Goal: Task Accomplishment & Management: Complete application form

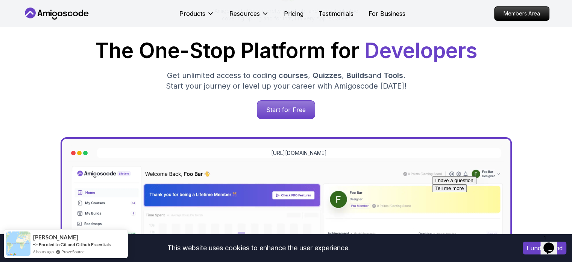
scroll to position [105, 0]
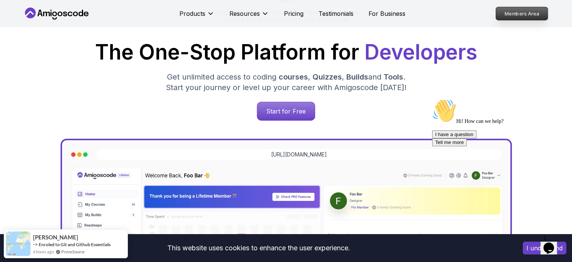
click at [505, 17] on p "Members Area" at bounding box center [522, 13] width 52 height 13
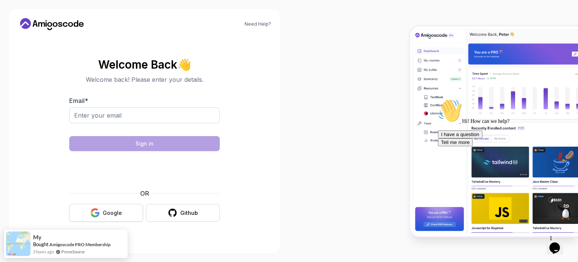
click at [114, 212] on div "Google" at bounding box center [112, 213] width 19 height 8
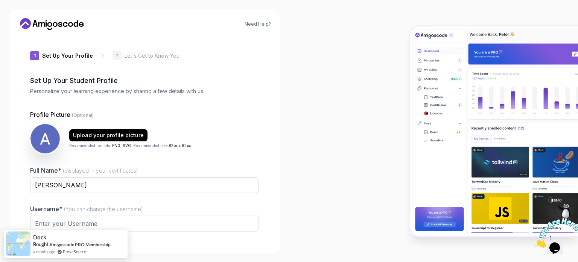
type input "eagerjackald5cb2"
click at [557, 246] on img at bounding box center [557, 233] width 47 height 30
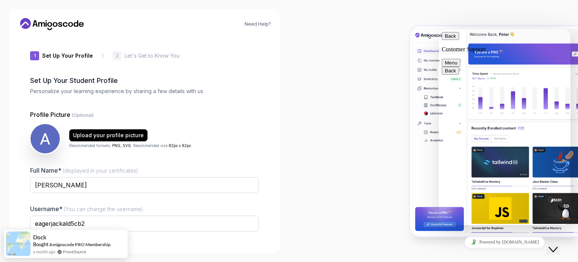
click at [552, 245] on div "Close Chat This icon closes the chat window." at bounding box center [553, 249] width 9 height 9
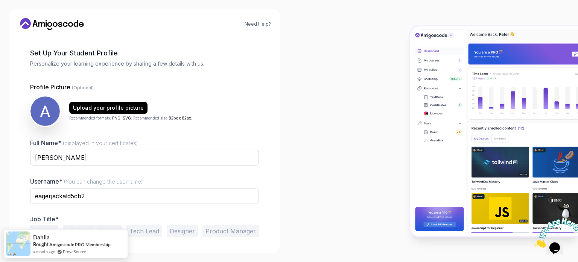
scroll to position [52, 0]
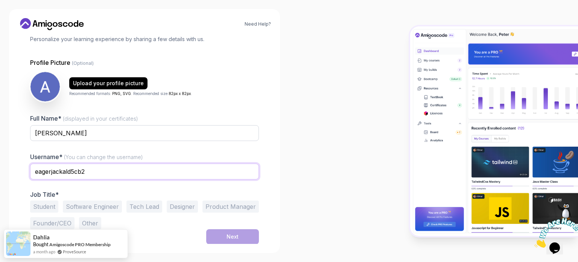
click at [101, 170] on input "eagerjackald5cb2" at bounding box center [144, 171] width 229 height 16
type input "ِ"
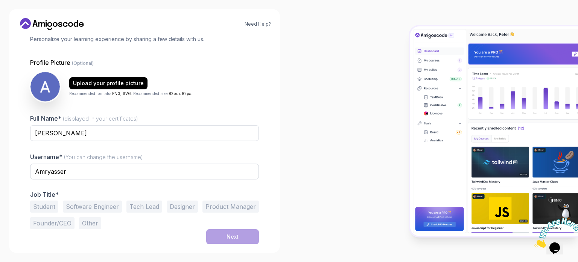
click at [344, 131] on div at bounding box center [433, 131] width 289 height 262
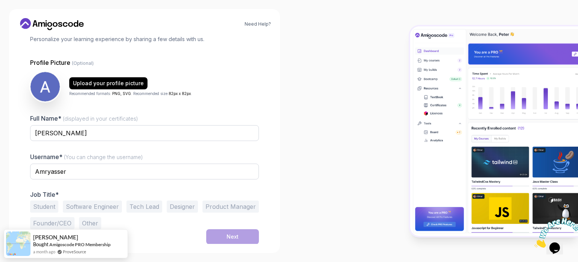
click at [89, 207] on button "Software Engineer" at bounding box center [92, 206] width 59 height 12
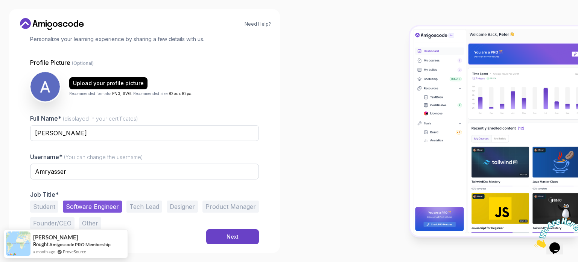
click at [39, 203] on button "Student" at bounding box center [44, 206] width 28 height 12
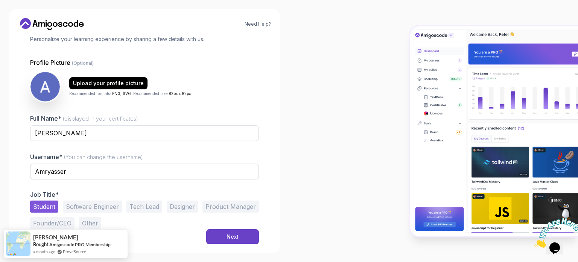
click at [111, 209] on button "Software Engineer" at bounding box center [92, 206] width 59 height 12
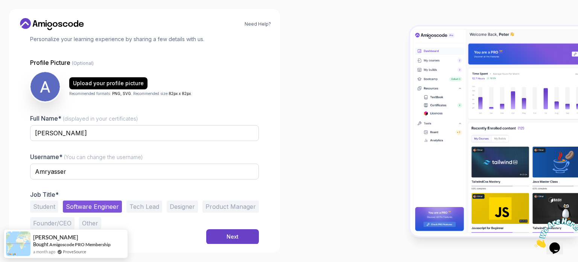
click at [52, 204] on button "Student" at bounding box center [44, 206] width 28 height 12
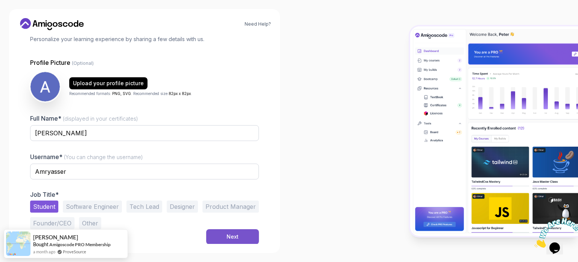
click at [221, 231] on button "Next" at bounding box center [232, 236] width 53 height 15
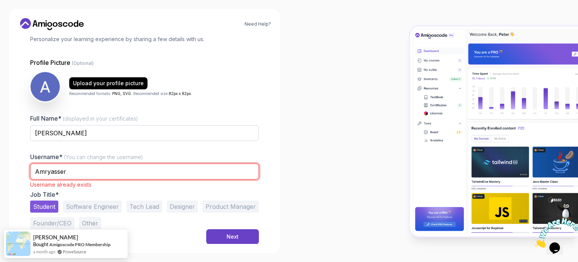
click at [46, 173] on input "Amryasser" at bounding box center [144, 171] width 229 height 16
type input "AmryasserF"
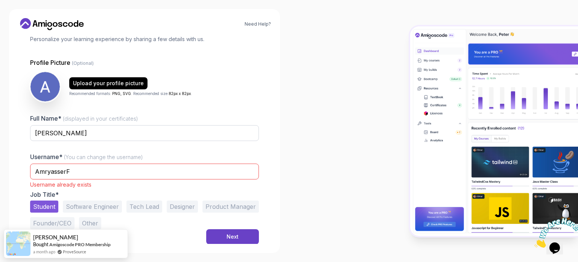
click at [244, 249] on div "Need Help? 1 Set Up Your Profile 1 Set Up Your Profile 2 Let's Get to Know You …" at bounding box center [144, 130] width 271 height 243
click at [245, 233] on button "Next" at bounding box center [232, 236] width 53 height 15
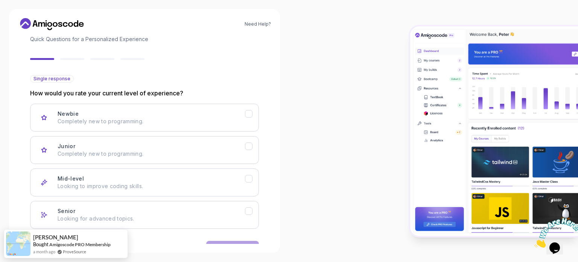
click at [76, 91] on p "How would you rate your current level of experience?" at bounding box center [144, 92] width 229 height 9
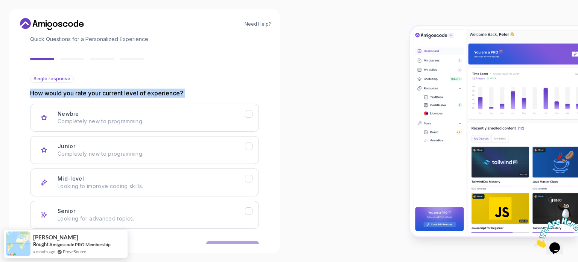
click at [76, 91] on p "How would you rate your current level of experience?" at bounding box center [144, 92] width 229 height 9
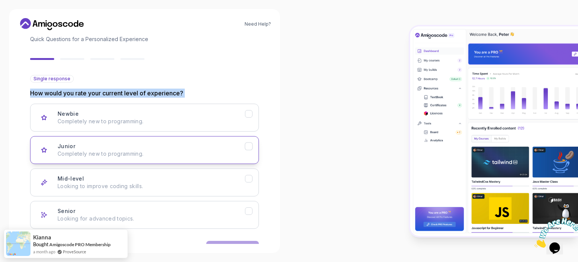
click at [154, 150] on p "Completely new to programming." at bounding box center [151, 154] width 187 height 8
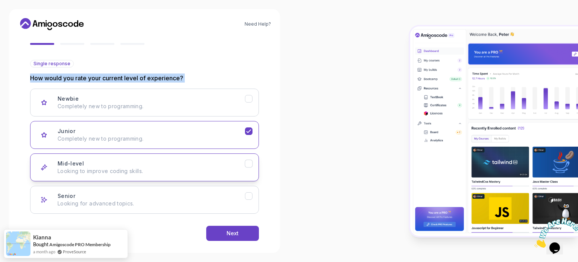
scroll to position [75, 0]
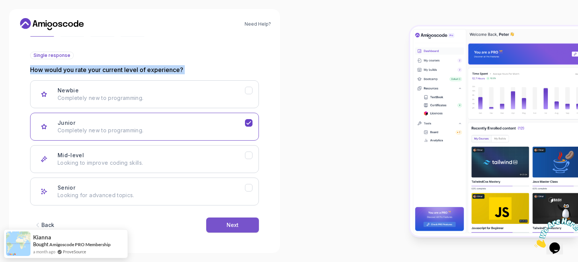
click at [227, 219] on button "Next" at bounding box center [232, 224] width 53 height 15
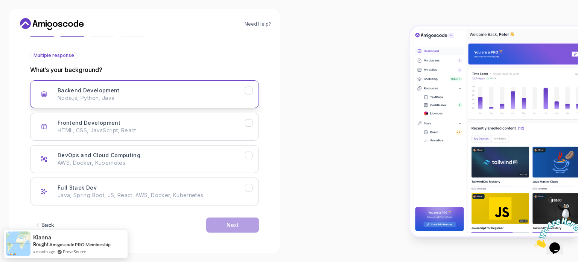
click at [139, 93] on div "Backend Development Node.js, Python, Java" at bounding box center [151, 94] width 187 height 15
click at [140, 108] on div "Backend Development Node.js, Python, Java Frontend Development HTML, CSS, JavaS…" at bounding box center [144, 142] width 229 height 125
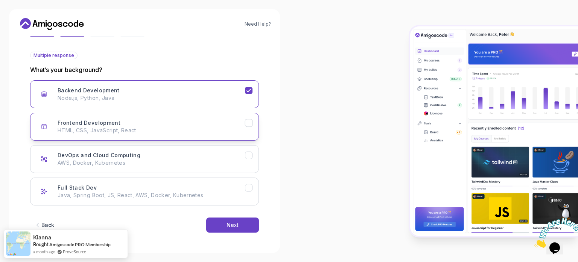
click at [141, 117] on button "Frontend Development HTML, CSS, JavaScript, React" at bounding box center [144, 127] width 229 height 28
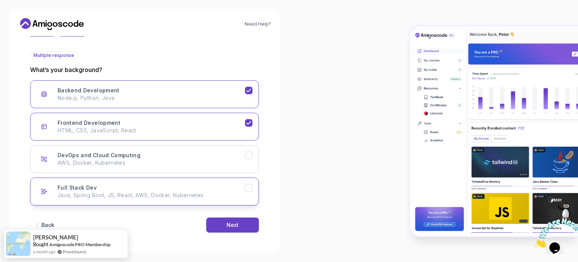
click at [215, 195] on p "Java, Spring Boot, JS, React, AWS, Docker, Kubernetes" at bounding box center [151, 195] width 187 height 8
click at [231, 225] on div "Next" at bounding box center [233, 225] width 12 height 8
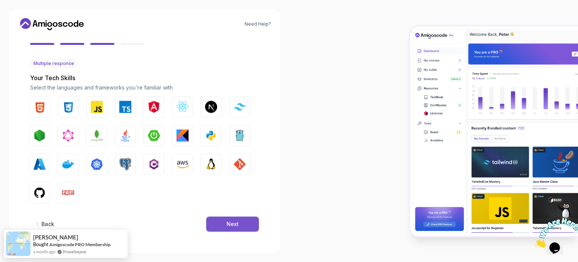
scroll to position [67, 0]
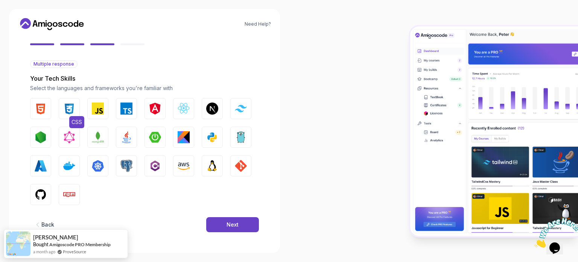
drag, startPoint x: 50, startPoint y: 108, endPoint x: 63, endPoint y: 113, distance: 14.3
click at [50, 108] on button "HTML" at bounding box center [40, 108] width 21 height 21
click at [77, 108] on button "CSS" at bounding box center [69, 108] width 21 height 21
click at [101, 119] on span "JavaScript" at bounding box center [113, 122] width 31 height 12
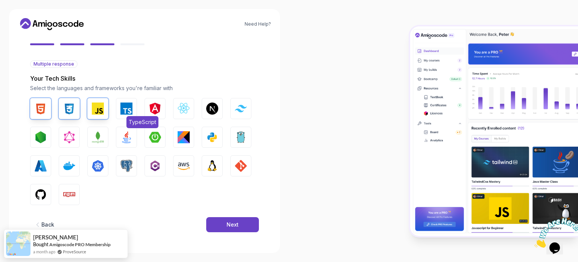
click at [126, 112] on img "button" at bounding box center [126, 108] width 12 height 12
click at [184, 113] on img "button" at bounding box center [184, 108] width 12 height 12
click at [153, 136] on img "button" at bounding box center [155, 137] width 12 height 12
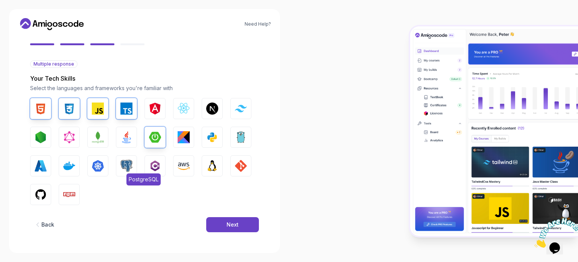
click at [124, 170] on img "button" at bounding box center [126, 166] width 12 height 12
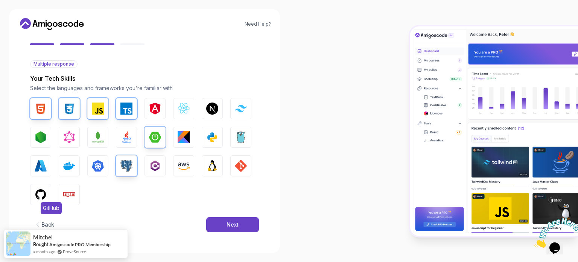
click at [43, 199] on img "button" at bounding box center [41, 194] width 12 height 12
click at [244, 163] on img "button" at bounding box center [241, 166] width 12 height 12
click at [231, 110] on button "Tailwind CSS" at bounding box center [240, 108] width 21 height 21
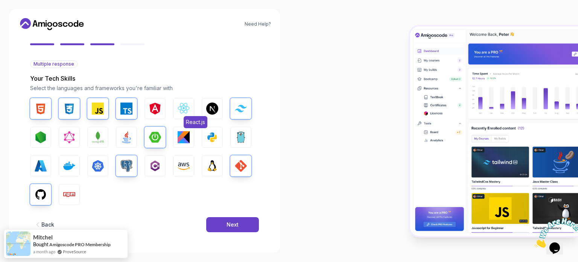
click at [177, 115] on button "React.js" at bounding box center [183, 108] width 21 height 21
click at [124, 146] on button "Java" at bounding box center [126, 136] width 21 height 21
click at [233, 236] on div "Back Next" at bounding box center [144, 224] width 229 height 39
click at [232, 225] on div "Next" at bounding box center [233, 225] width 12 height 8
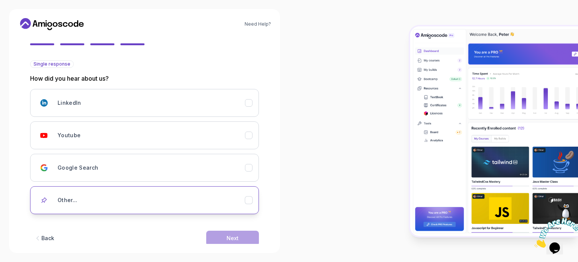
click at [198, 188] on button "Other..." at bounding box center [144, 200] width 229 height 28
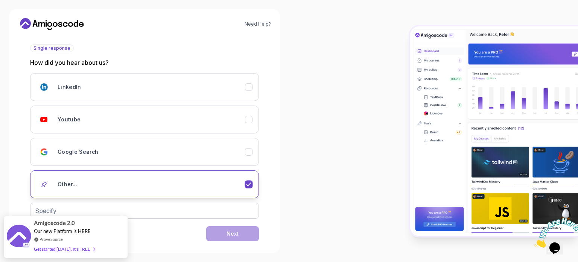
scroll to position [91, 0]
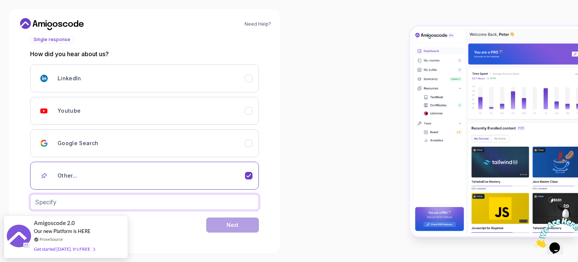
click at [176, 200] on input "text" at bounding box center [144, 202] width 229 height 16
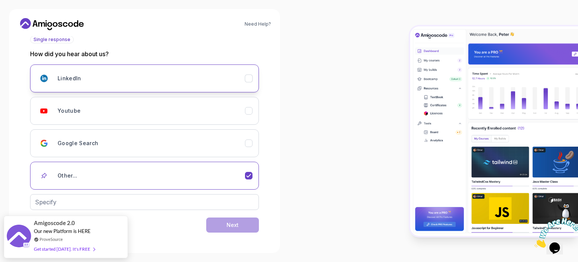
click at [93, 85] on div "LinkedIn" at bounding box center [151, 78] width 187 height 15
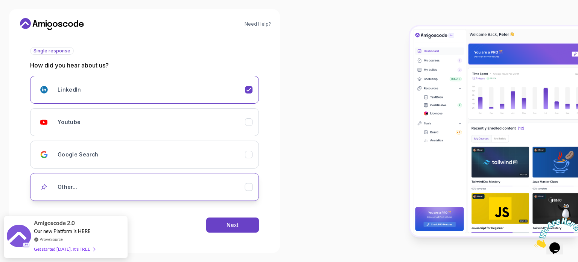
scroll to position [80, 0]
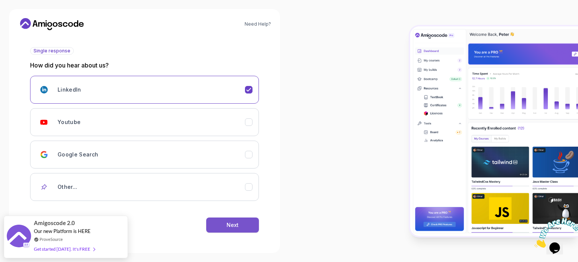
click at [244, 227] on button "Next" at bounding box center [232, 224] width 53 height 15
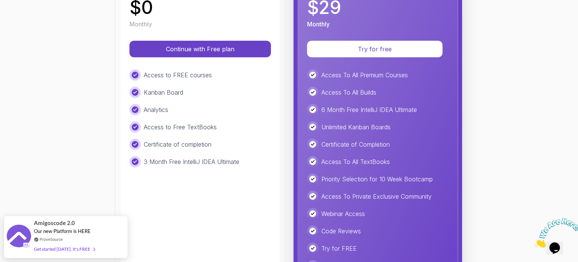
scroll to position [0, 0]
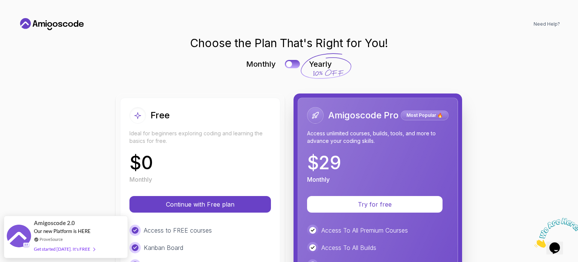
drag, startPoint x: 204, startPoint y: 206, endPoint x: 280, endPoint y: 61, distance: 163.5
click at [275, 78] on div "Monthly Yearly Free Ideal for beginners exploring coding and learning the basic…" at bounding box center [289, 258] width 346 height 398
click at [295, 68] on div "Monthly Yearly" at bounding box center [289, 64] width 346 height 11
click at [292, 65] on button at bounding box center [292, 63] width 16 height 9
click at [293, 65] on div at bounding box center [296, 64] width 6 height 6
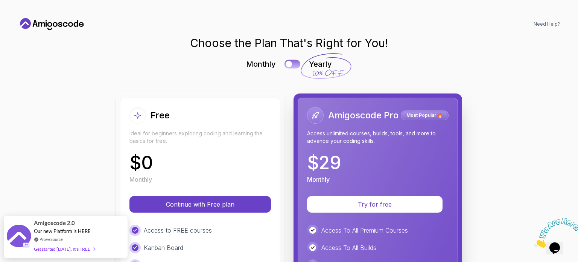
click at [292, 65] on button at bounding box center [292, 63] width 16 height 9
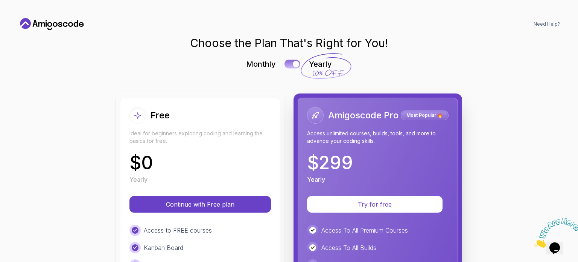
click at [293, 65] on div at bounding box center [296, 64] width 6 height 6
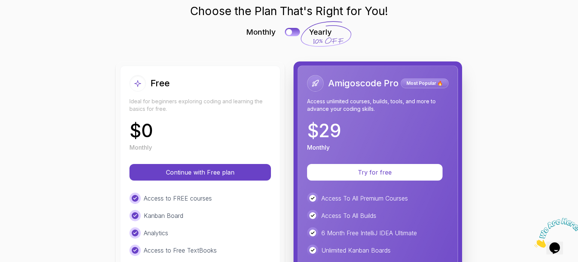
scroll to position [113, 0]
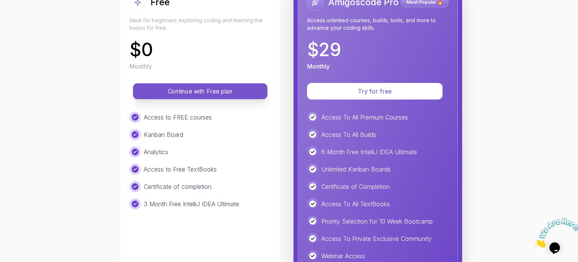
click at [241, 95] on p "Continue with Free plan" at bounding box center [199, 91] width 117 height 9
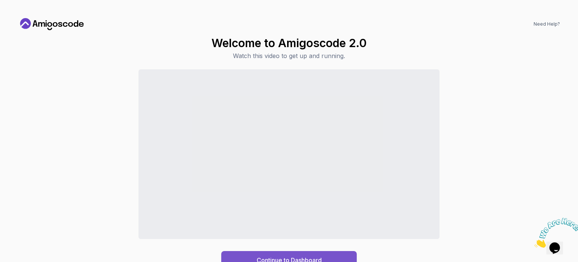
click at [272, 255] on div "Continue to Dashboard" at bounding box center [289, 259] width 65 height 9
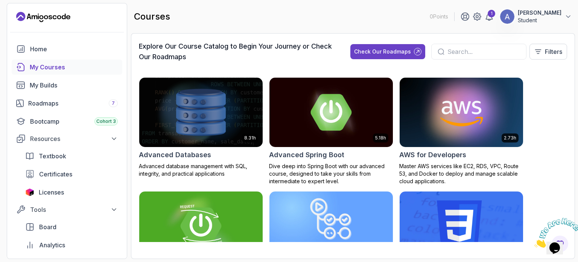
drag, startPoint x: 321, startPoint y: 85, endPoint x: 346, endPoint y: 22, distance: 68.1
click at [346, 22] on div "courses 0 Points 1 Amr yasser Student" at bounding box center [353, 16] width 444 height 27
click at [504, 22] on div "1 Amr yasser Student" at bounding box center [516, 16] width 111 height 15
click at [495, 16] on div "1" at bounding box center [492, 14] width 8 height 8
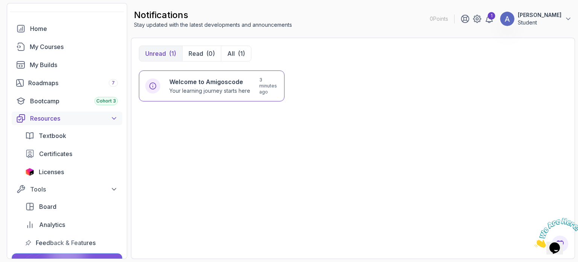
scroll to position [38, 0]
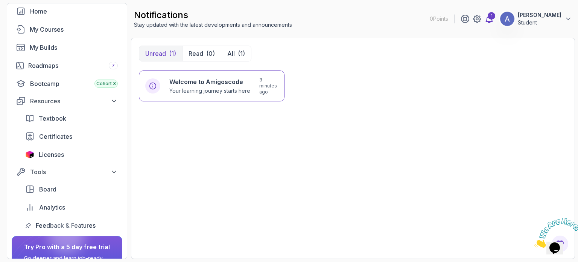
click at [494, 19] on icon at bounding box center [489, 18] width 9 height 9
click at [55, 186] on span "Board" at bounding box center [47, 188] width 17 height 9
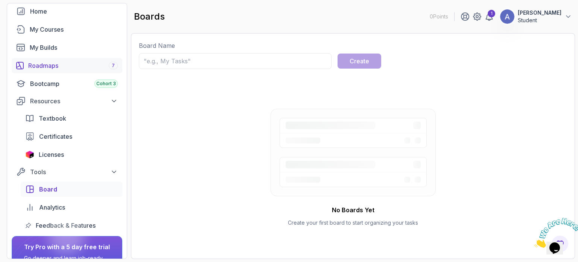
click at [72, 60] on link "Roadmaps 7" at bounding box center [67, 65] width 111 height 15
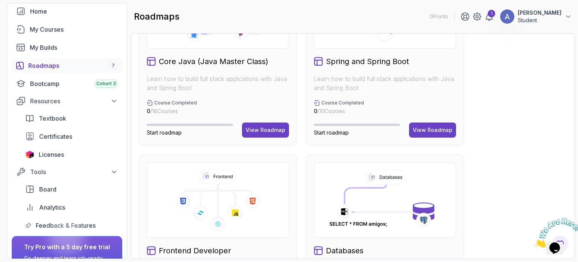
scroll to position [226, 0]
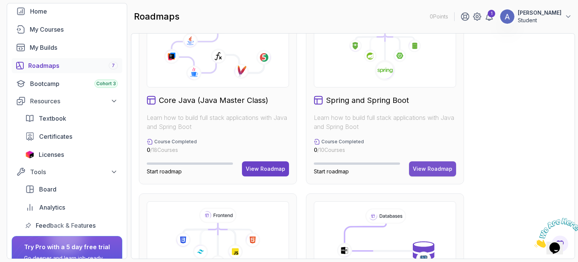
click at [424, 166] on div "View Roadmap" at bounding box center [433, 169] width 40 height 8
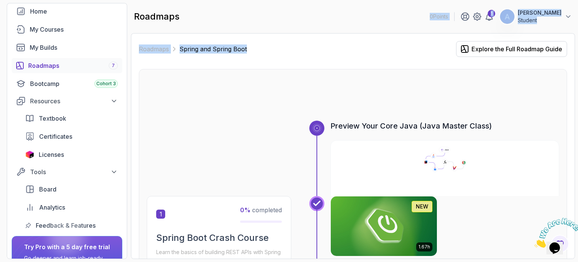
drag, startPoint x: 344, startPoint y: 52, endPoint x: 295, endPoint y: 20, distance: 58.1
click at [295, 20] on main "roadmaps 0 Points 1 Amr yasser Student Roadmaps Spring and Spring Boot Explore …" at bounding box center [353, 131] width 444 height 256
click at [329, 35] on div "Roadmaps Spring and Spring Boot Explore the Full Roadmap Guide Preview Your Cor…" at bounding box center [353, 145] width 444 height 225
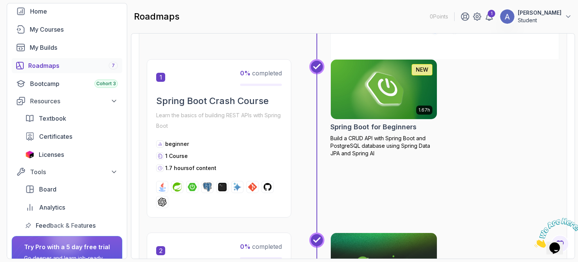
scroll to position [226, 0]
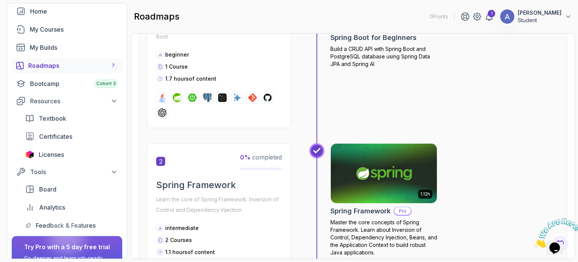
click at [226, 96] on img at bounding box center [222, 97] width 9 height 9
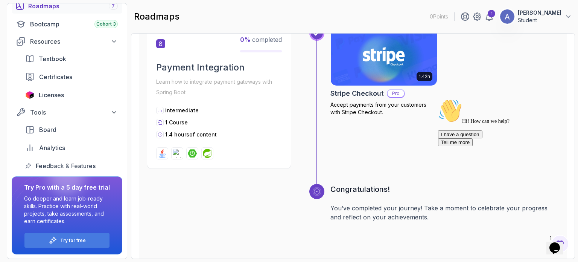
scroll to position [1284, 0]
click at [194, 239] on div "Congratulations! You’ve completed your journey! Take a moment to celebrate your…" at bounding box center [353, 250] width 412 height 132
drag, startPoint x: 194, startPoint y: 239, endPoint x: 215, endPoint y: 230, distance: 22.8
click at [215, 230] on div "Congratulations! You’ve completed your journey! Take a moment to celebrate your…" at bounding box center [353, 250] width 412 height 132
click at [190, 210] on div "Congratulations! You’ve completed your journey! Take a moment to celebrate your…" at bounding box center [353, 250] width 412 height 132
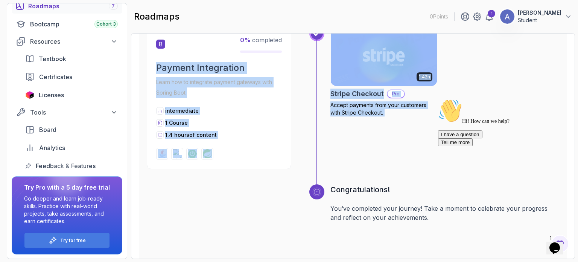
drag, startPoint x: 190, startPoint y: 210, endPoint x: 215, endPoint y: 48, distance: 164.5
click at [255, 177] on div "8 0 % completed Payment Integration Learn how to integrate payment gateways wit…" at bounding box center [353, 105] width 412 height 158
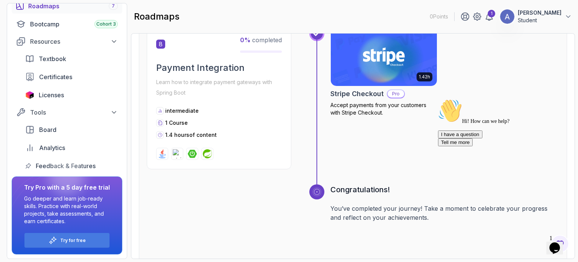
click at [255, 177] on div "8 0 % completed Payment Integration Learn how to integrate payment gateways wit…" at bounding box center [353, 105] width 412 height 158
drag, startPoint x: 255, startPoint y: 177, endPoint x: 270, endPoint y: 164, distance: 19.8
click at [270, 164] on div "8 0 % completed Payment Integration Learn how to integrate payment gateways wit…" at bounding box center [353, 105] width 412 height 158
click at [261, 180] on div "8 0 % completed Payment Integration Learn how to integrate payment gateways wit…" at bounding box center [353, 105] width 412 height 158
drag, startPoint x: 259, startPoint y: 193, endPoint x: 381, endPoint y: 117, distance: 144.2
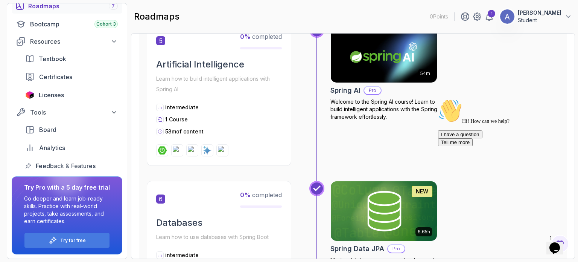
scroll to position [835, 0]
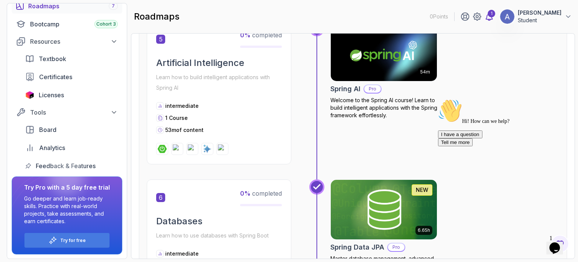
click at [495, 12] on div "1" at bounding box center [492, 14] width 8 height 8
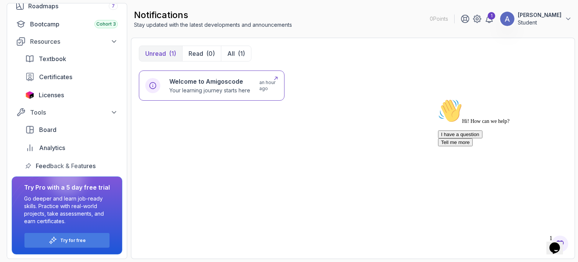
click at [213, 97] on div "Welcome to Amigoscode Your learning journey starts here an hour ago" at bounding box center [212, 85] width 146 height 30
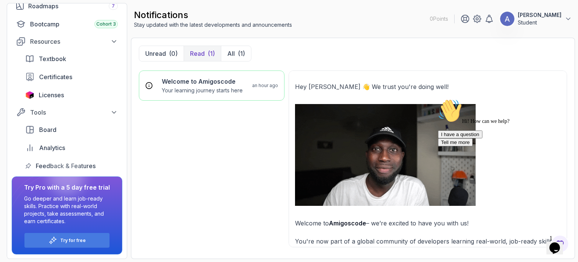
click at [438, 99] on icon "Chat attention grabber" at bounding box center [438, 99] width 0 height 0
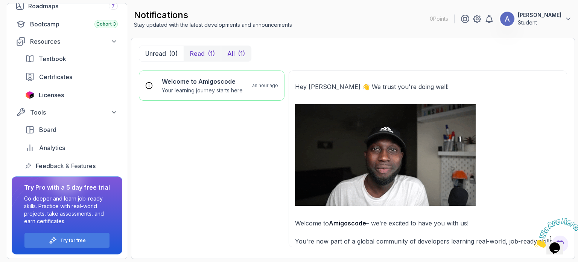
click at [470, 46] on p "All" at bounding box center [474, 41] width 8 height 10
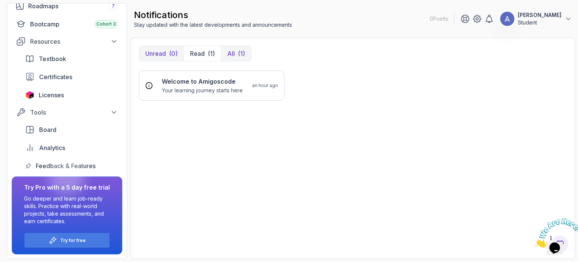
click at [461, 174] on button "Unread (0)" at bounding box center [481, 195] width 41 height 43
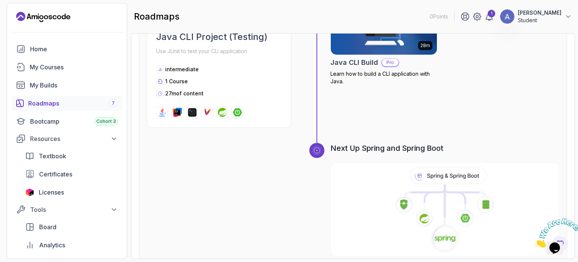
scroll to position [2431, 0]
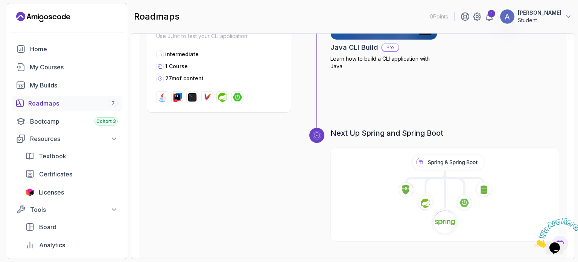
drag, startPoint x: 491, startPoint y: 142, endPoint x: 546, endPoint y: 100, distance: 68.4
click at [546, 100] on div "28m Java CLI Build Pro Learn how to build a CLI application with Java." at bounding box center [434, 54] width 250 height 148
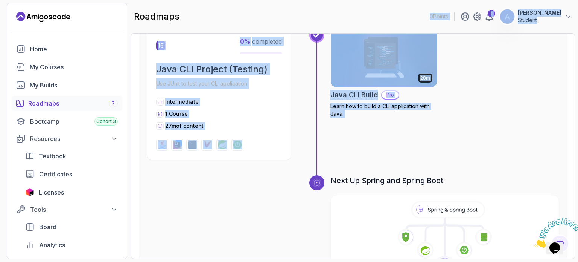
scroll to position [2363, 0]
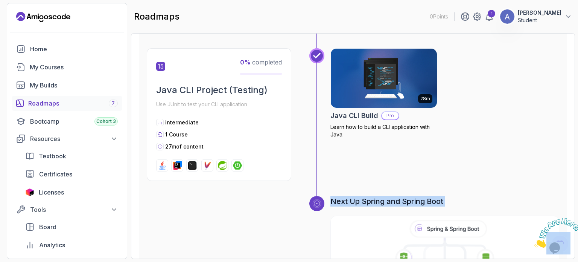
drag, startPoint x: 299, startPoint y: 200, endPoint x: 432, endPoint y: 208, distance: 133.1
click at [432, 208] on div "Next Up Spring and Spring Boot" at bounding box center [353, 262] width 412 height 132
click at [396, 196] on h3 "Next Up Spring and Spring Boot" at bounding box center [444, 201] width 229 height 11
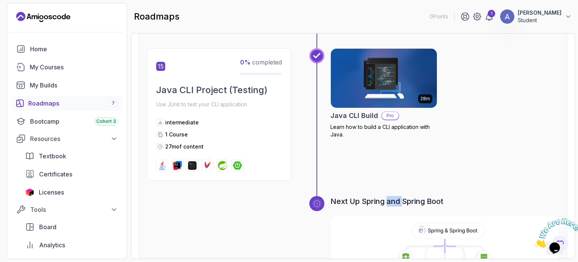
click at [396, 196] on h3 "Next Up Spring and Spring Boot" at bounding box center [444, 201] width 229 height 11
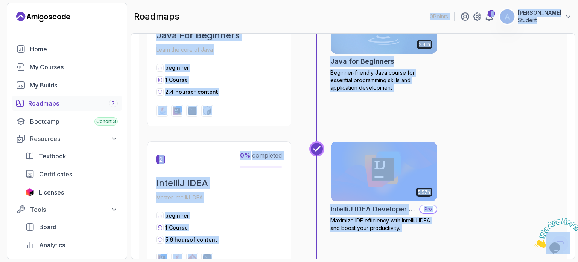
scroll to position [0, 0]
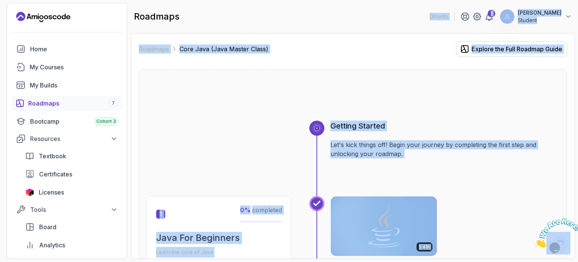
drag, startPoint x: 396, startPoint y: 176, endPoint x: 386, endPoint y: 1, distance: 175.2
click at [386, 1] on section "0 Points 1 Amr [PERSON_NAME] Student Home My Courses My Builds Roadmaps 7 Bootc…" at bounding box center [289, 131] width 578 height 262
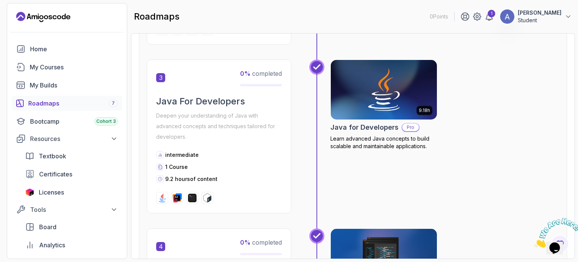
scroll to position [527, 0]
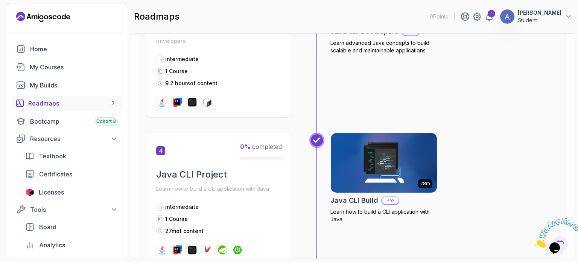
click at [41, 102] on div "Roadmaps 7" at bounding box center [73, 103] width 90 height 9
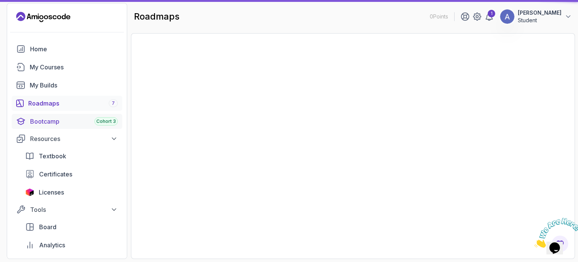
click at [44, 120] on div "Bootcamp Cohort 3" at bounding box center [74, 121] width 88 height 9
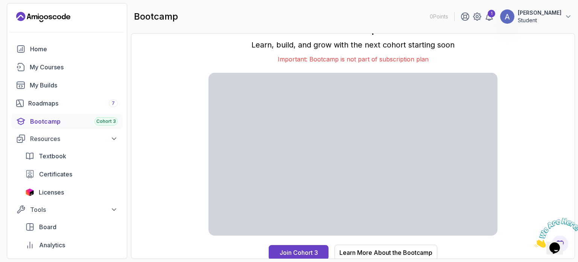
scroll to position [7, 0]
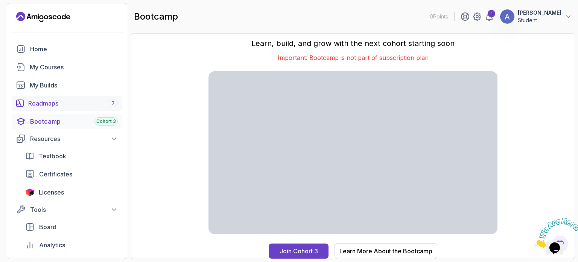
click at [39, 101] on div "Roadmaps 7" at bounding box center [73, 103] width 90 height 9
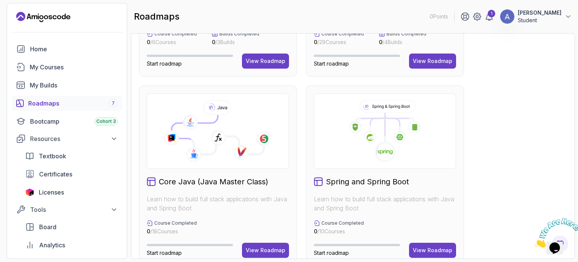
scroll to position [151, 0]
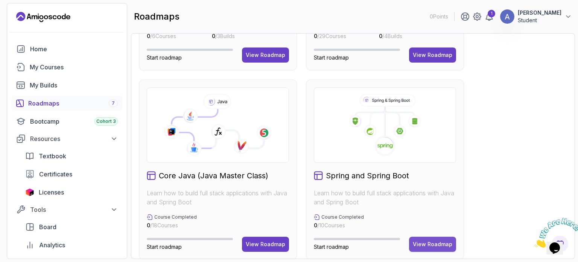
click at [429, 244] on div "View Roadmap" at bounding box center [433, 244] width 40 height 8
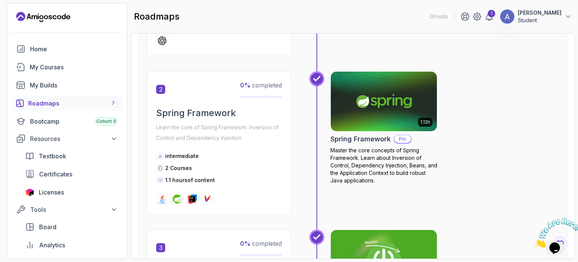
scroll to position [233, 0]
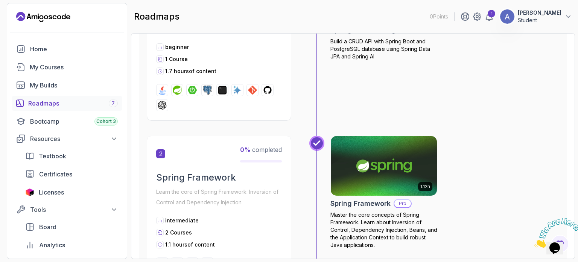
click at [234, 196] on p "Learn the core of Spring Framework: Inversion of Control and Dependency Injecti…" at bounding box center [219, 196] width 126 height 21
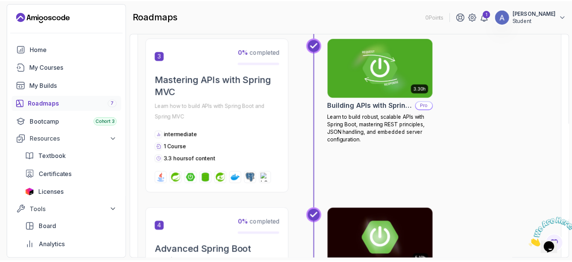
scroll to position [564, 0]
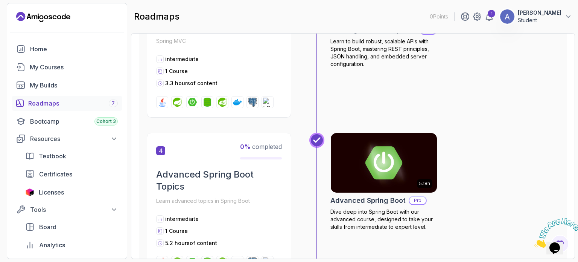
click at [415, 198] on p "Pro" at bounding box center [417, 200] width 17 height 8
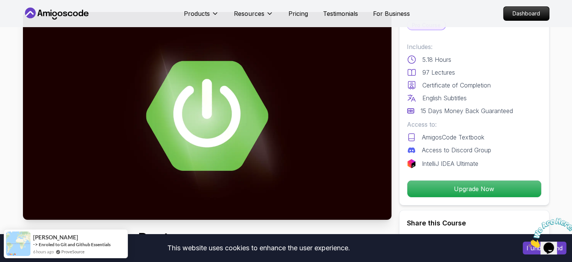
scroll to position [38, 0]
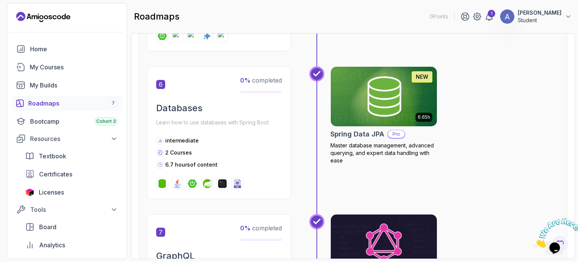
scroll to position [798, 0]
